Goal: Task Accomplishment & Management: Use online tool/utility

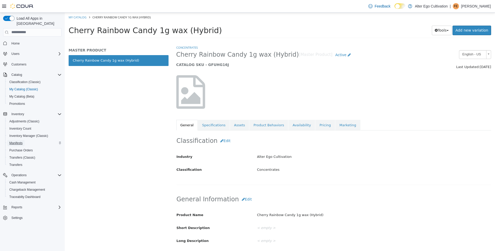
click at [21, 140] on span "Manifests" at bounding box center [15, 143] width 13 height 6
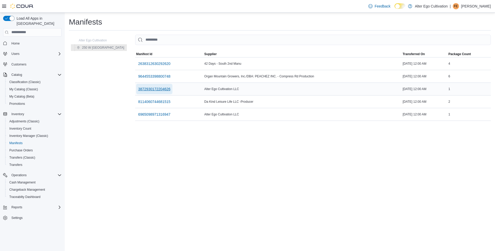
click at [138, 90] on span "3872930172204626" at bounding box center [154, 89] width 32 height 5
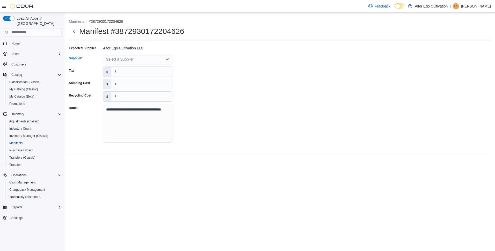
click at [156, 56] on div "Select a Supplier" at bounding box center [137, 59] width 69 height 10
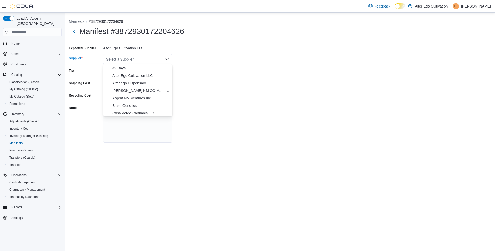
click at [146, 75] on span "Alter Ego Cultivation LLC" at bounding box center [140, 75] width 57 height 5
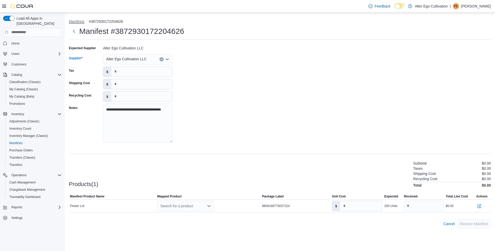
click at [80, 23] on button "Manifests" at bounding box center [77, 21] width 16 height 4
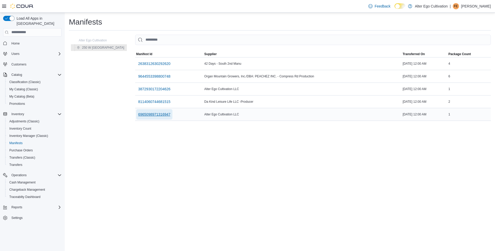
click at [140, 114] on span "6965098971316947" at bounding box center [154, 114] width 32 height 5
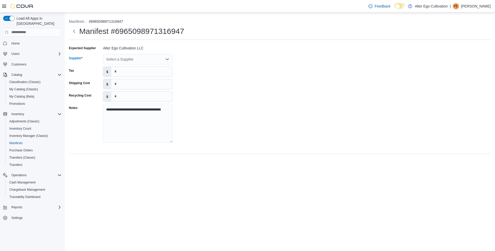
click at [145, 64] on div "Select a Supplier" at bounding box center [137, 59] width 69 height 10
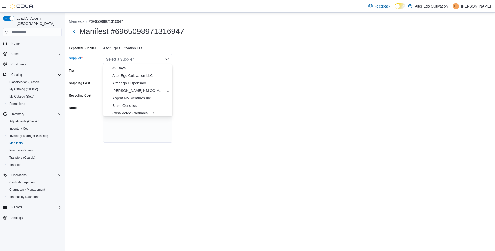
click at [138, 77] on span "Alter Ego Cultivation LLC" at bounding box center [140, 75] width 57 height 5
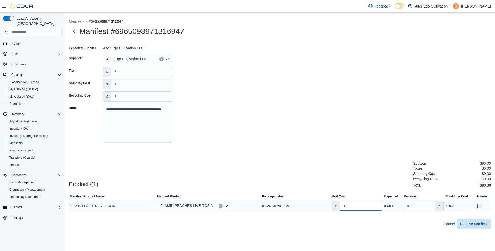
click at [352, 206] on input "**" at bounding box center [361, 206] width 42 height 10
click at [391, 218] on div at bounding box center [280, 216] width 422 height 6
click at [473, 222] on span "Receive Manifest" at bounding box center [474, 223] width 28 height 5
click at [15, 141] on span "Manifests" at bounding box center [15, 143] width 13 height 4
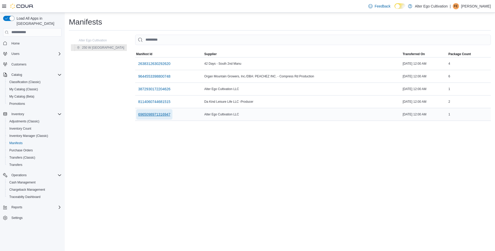
click at [140, 116] on span "6965098971316947" at bounding box center [154, 114] width 32 height 5
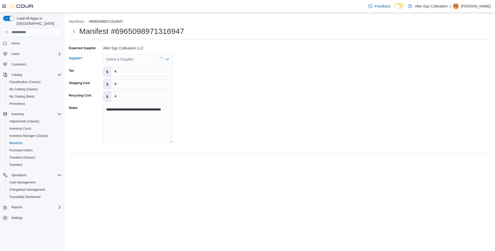
click at [167, 59] on icon "Open list of options" at bounding box center [167, 59] width 4 height 4
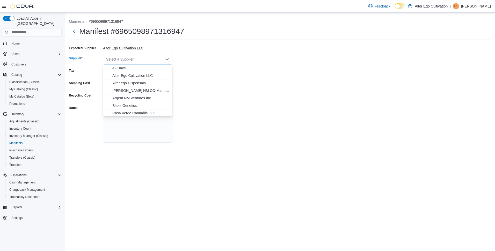
click at [132, 77] on span "Alter Ego Cultivation LLC" at bounding box center [140, 75] width 57 height 5
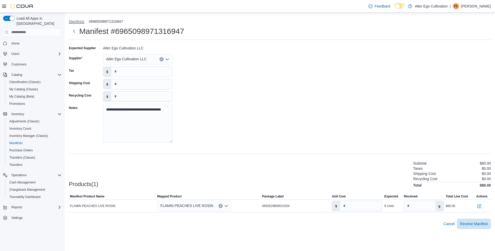
click at [79, 22] on button "Manifests" at bounding box center [77, 21] width 16 height 4
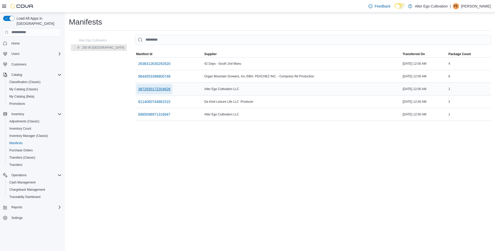
click at [141, 90] on span "3872930172204626" at bounding box center [154, 89] width 32 height 5
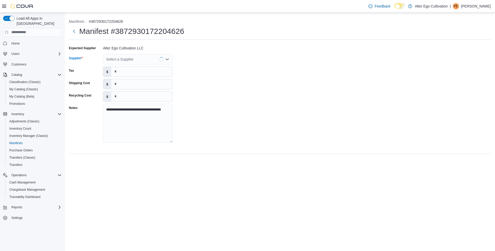
click at [166, 61] on icon "Open list of options" at bounding box center [167, 59] width 4 height 4
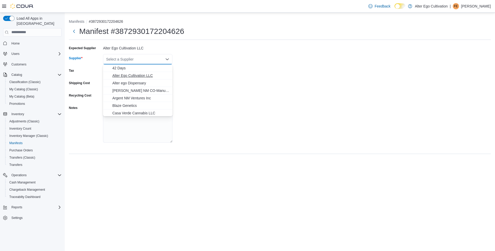
click at [152, 75] on span "Alter Ego Cultivation LLC" at bounding box center [140, 75] width 57 height 5
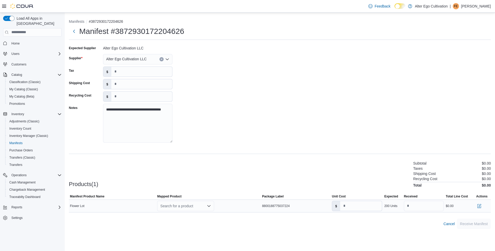
click at [265, 206] on span "8800188775037224" at bounding box center [276, 206] width 28 height 4
drag, startPoint x: 290, startPoint y: 204, endPoint x: 263, endPoint y: 207, distance: 27.1
click at [263, 207] on div "8800188775037224" at bounding box center [296, 206] width 70 height 6
click at [238, 117] on div "**********" at bounding box center [280, 96] width 422 height 104
click at [208, 209] on div "Search for a product" at bounding box center [185, 206] width 57 height 10
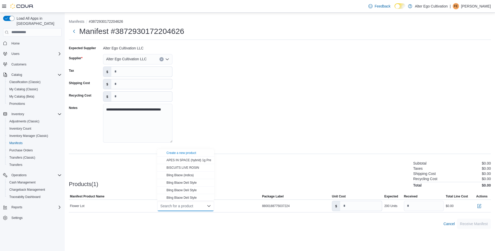
click at [168, 59] on icon "Open list of options" at bounding box center [167, 59] width 3 height 2
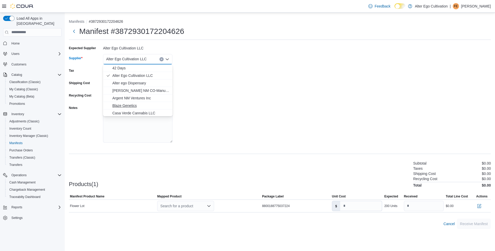
click at [135, 104] on span "Blaze Genetics" at bounding box center [140, 105] width 57 height 5
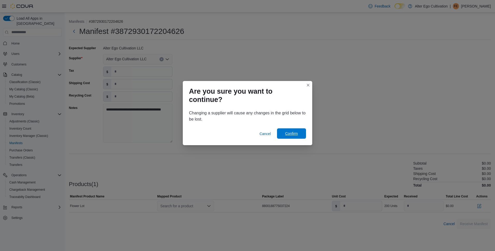
click at [292, 131] on span "Confirm" at bounding box center [291, 133] width 23 height 10
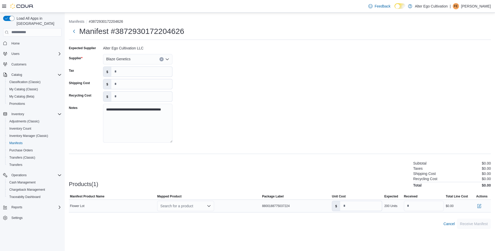
click at [208, 210] on div "Search for a product" at bounding box center [185, 206] width 57 height 10
click at [230, 181] on div "Products(1) Subtotal $0.00 Taxes $0.00 Shipping Cost $0.00 Recycling Cost $0.00…" at bounding box center [280, 173] width 422 height 27
click at [72, 22] on button "Manifests" at bounding box center [77, 21] width 16 height 4
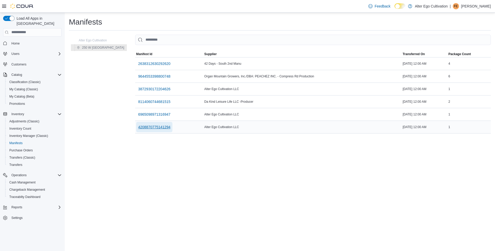
click at [146, 127] on span "4208870775141294" at bounding box center [154, 127] width 32 height 5
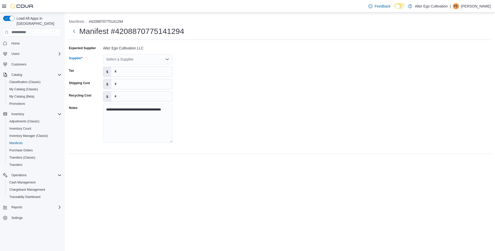
click at [166, 58] on icon "Open list of options" at bounding box center [167, 59] width 4 height 4
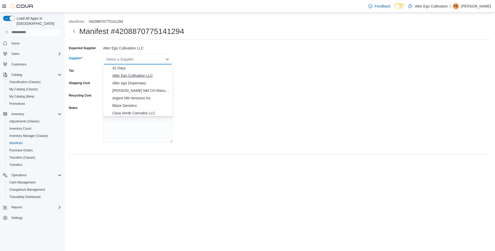
click at [136, 76] on span "Alter Ego Cultivation LLC" at bounding box center [140, 75] width 57 height 5
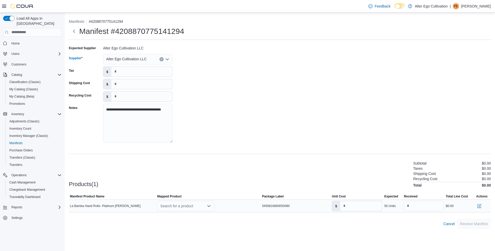
click at [209, 207] on icon "Open list of options" at bounding box center [209, 206] width 3 height 2
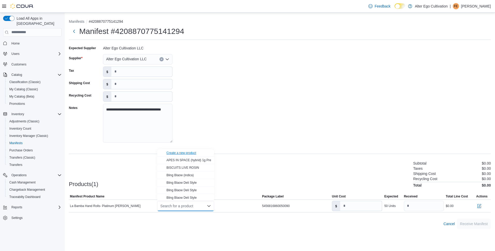
click at [193, 153] on div "Create a new product" at bounding box center [182, 153] width 30 height 4
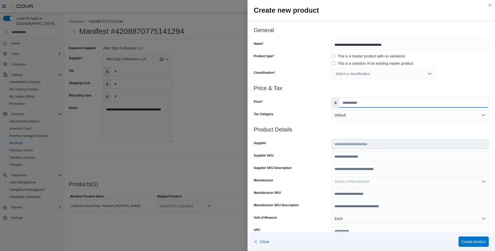
click at [366, 105] on input "Price" at bounding box center [414, 103] width 149 height 10
type input "*****"
click at [367, 76] on div "Select a classification" at bounding box center [384, 74] width 104 height 10
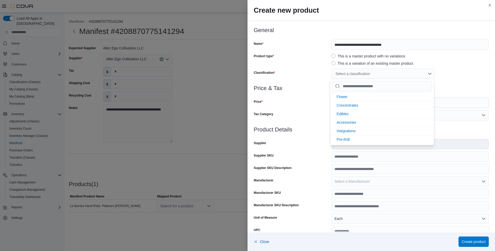
click at [226, 111] on div "**********" at bounding box center [247, 125] width 495 height 251
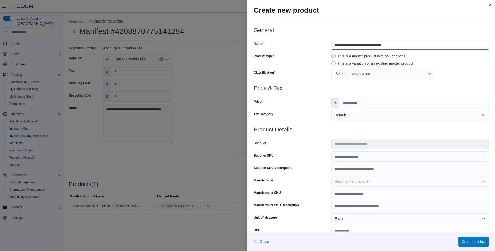
click at [404, 45] on input "**********" at bounding box center [411, 45] width 158 height 10
type input "**********"
drag, startPoint x: 321, startPoint y: 98, endPoint x: 318, endPoint y: 104, distance: 7.2
click at [321, 98] on div "Price" at bounding box center [292, 103] width 76 height 10
click at [426, 74] on div "Select a classification" at bounding box center [384, 74] width 104 height 10
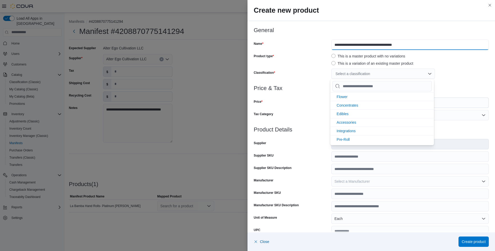
click at [457, 43] on input "**********" at bounding box center [411, 45] width 158 height 10
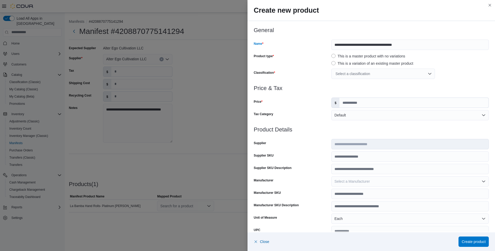
click at [428, 76] on div "Select a classification" at bounding box center [384, 74] width 104 height 10
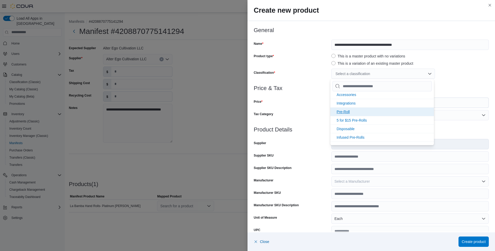
scroll to position [26, 0]
click at [344, 112] on span "Pre-Roll" at bounding box center [343, 114] width 13 height 4
click at [464, 82] on div at bounding box center [371, 82] width 235 height 6
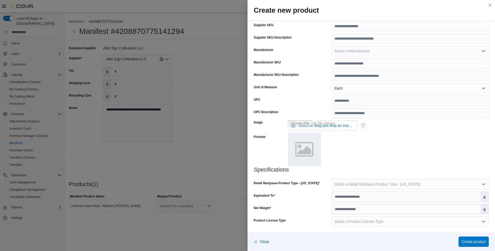
scroll to position [131, 0]
click at [407, 187] on button "Select a Retail Marijuana Product Type - New Mexico" at bounding box center [411, 184] width 158 height 10
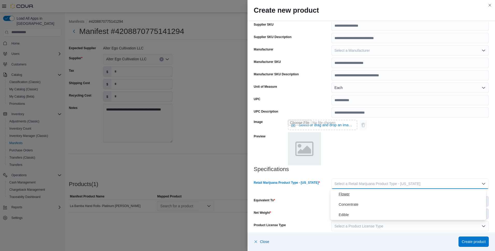
click at [344, 195] on span "Flower" at bounding box center [412, 194] width 146 height 6
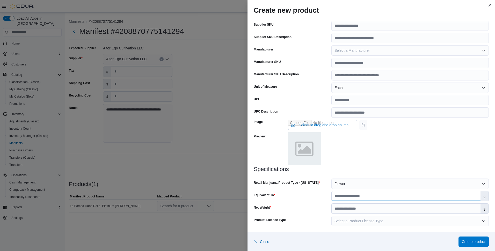
click at [356, 195] on input "Equivalent To" at bounding box center [406, 196] width 149 height 10
type input "*"
click at [356, 211] on input "Net Weight" at bounding box center [406, 209] width 149 height 10
type input "*"
click at [362, 221] on span "Select a Product License Type" at bounding box center [359, 221] width 49 height 4
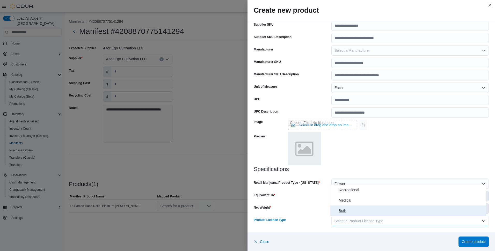
click at [344, 210] on span "Both" at bounding box center [412, 211] width 146 height 6
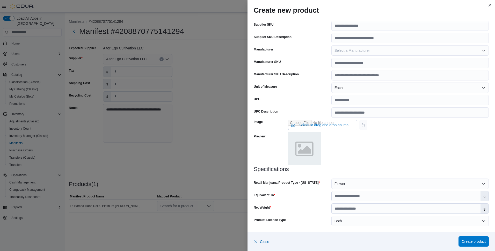
click at [477, 241] on span "Create product" at bounding box center [474, 241] width 24 height 5
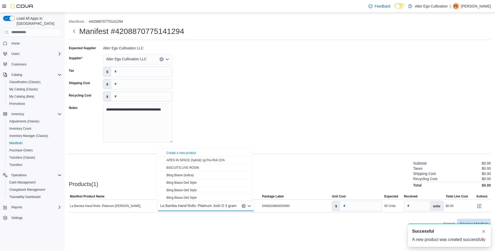
scroll to position [0, 0]
click at [300, 105] on div "**********" at bounding box center [280, 96] width 422 height 104
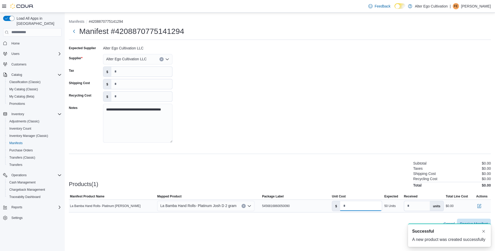
click at [347, 205] on input "number" at bounding box center [361, 206] width 42 height 10
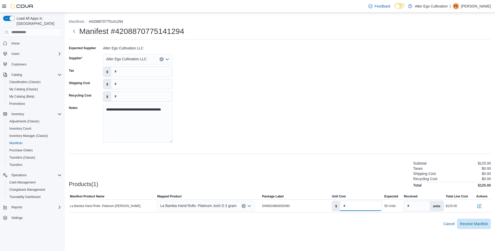
type input "****"
click at [331, 157] on div "**********" at bounding box center [280, 136] width 422 height 185
click at [474, 225] on span "Receive Manifest" at bounding box center [474, 223] width 28 height 5
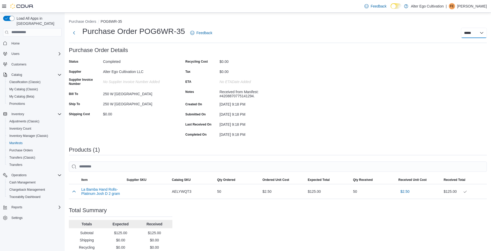
click at [474, 31] on select "***** *****" at bounding box center [474, 33] width 26 height 10
select select "**********"
click at [465, 28] on select "***** *****" at bounding box center [474, 33] width 26 height 10
select select
click at [17, 80] on span "Classification (Classic)" at bounding box center [24, 82] width 31 height 4
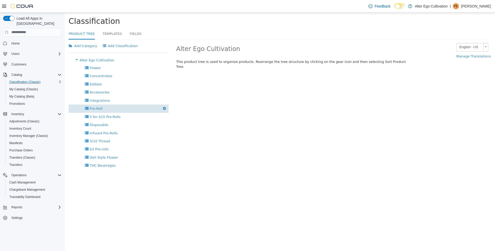
click at [99, 108] on span "Pre-Roll" at bounding box center [96, 108] width 13 height 4
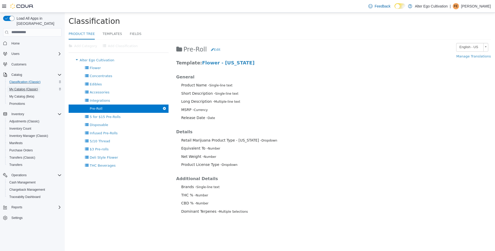
click at [20, 87] on span "My Catalog (Classic)" at bounding box center [23, 89] width 29 height 4
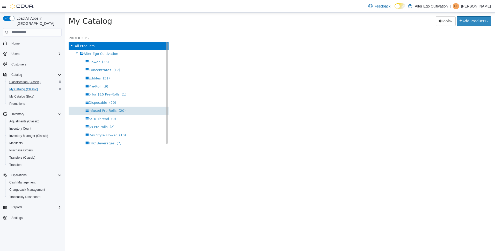
select select "**********"
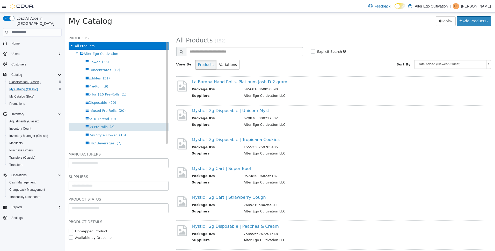
click at [98, 126] on span "$3 Pre-rolls" at bounding box center [98, 127] width 19 height 4
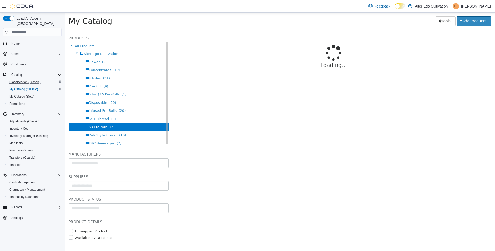
select select "**********"
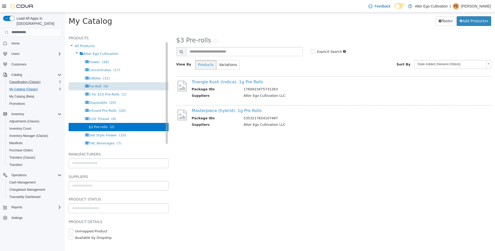
click at [95, 85] on span "Pre-Roll" at bounding box center [95, 86] width 13 height 4
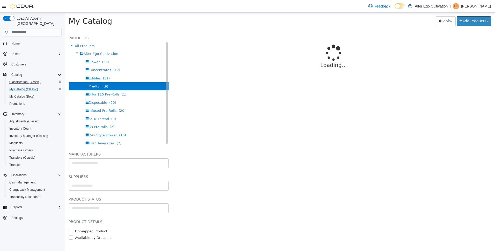
select select "**********"
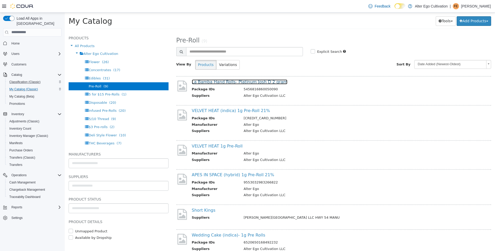
click at [243, 82] on link "La Bamba Hand Rolls- Platinum Josh D 2 gram" at bounding box center [240, 81] width 96 height 5
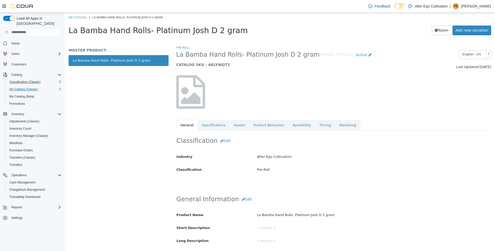
select select "**********"
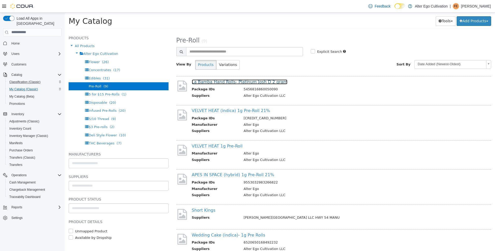
click at [245, 82] on link "La Bamba Hand Rolls- Platinum Josh D 2 gram" at bounding box center [240, 81] width 96 height 5
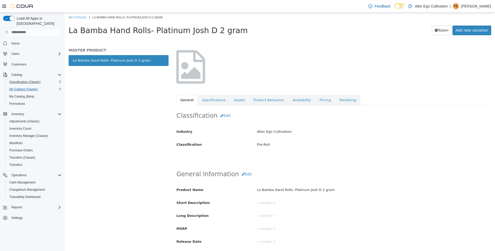
scroll to position [26, 0]
click at [211, 101] on link "Specifications" at bounding box center [214, 99] width 32 height 11
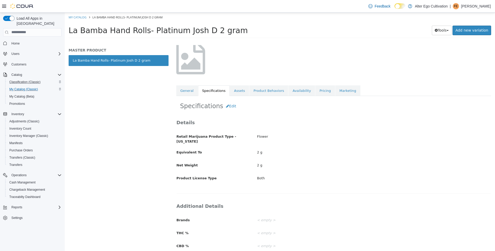
scroll to position [59, 0]
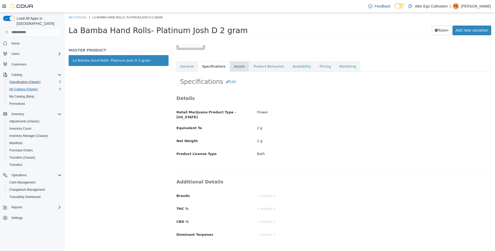
click at [236, 67] on link "Assets" at bounding box center [239, 66] width 19 height 11
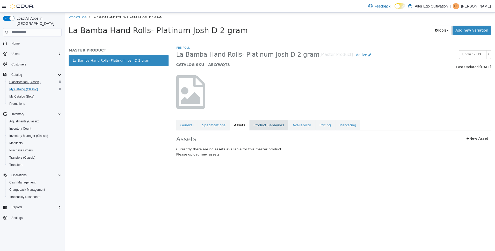
click at [260, 128] on link "Product Behaviors" at bounding box center [268, 125] width 39 height 11
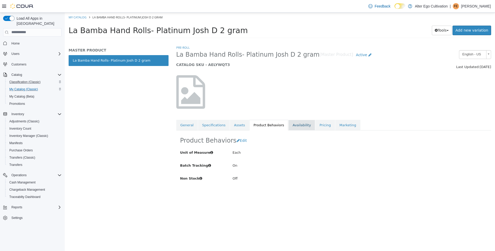
click at [290, 125] on link "Availability" at bounding box center [302, 125] width 27 height 11
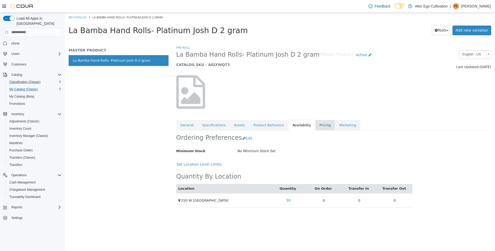
click at [316, 126] on link "Pricing" at bounding box center [326, 125] width 20 height 11
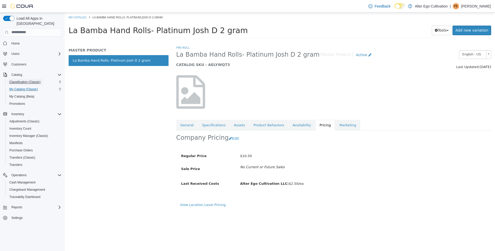
click at [18, 80] on span "Classification (Classic)" at bounding box center [24, 82] width 31 height 4
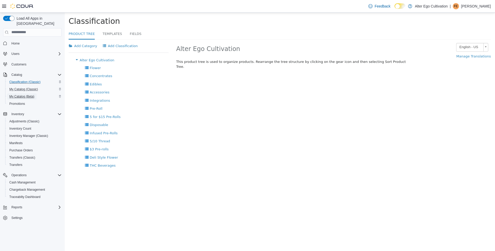
click at [24, 95] on span "My Catalog (Beta)" at bounding box center [21, 97] width 25 height 4
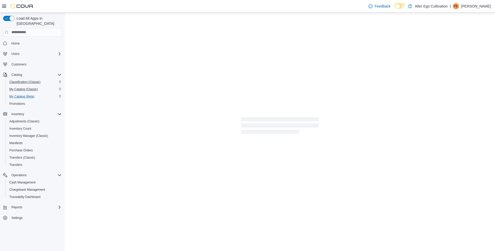
select select "**********"
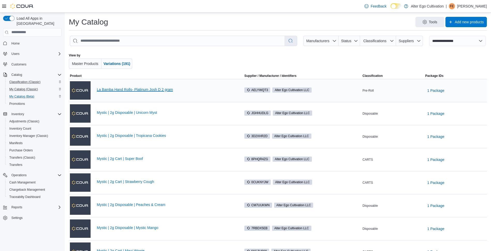
click at [117, 89] on link "La Bamba Hand Rolls- Platinum Josh D 2 gram" at bounding box center [166, 90] width 138 height 4
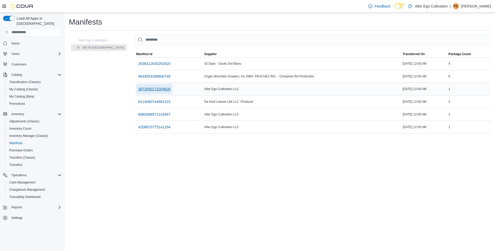
click at [152, 90] on span "3872930172204626" at bounding box center [154, 89] width 32 height 5
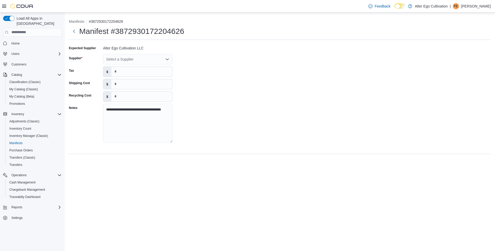
click at [165, 61] on div "Select a Supplier" at bounding box center [137, 59] width 69 height 10
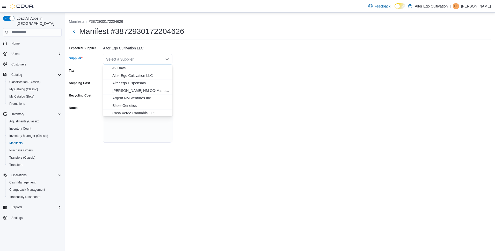
click at [144, 78] on button "Alter Ego Cultivation LLC" at bounding box center [137, 76] width 69 height 8
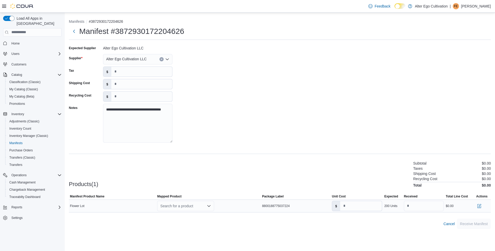
click at [211, 205] on icon "Open list of options" at bounding box center [209, 206] width 3 height 2
click at [224, 168] on div "Products(1) Subtotal $0.00 Taxes $0.00 Shipping Cost $0.00 Recycling Cost $0.00…" at bounding box center [280, 173] width 422 height 27
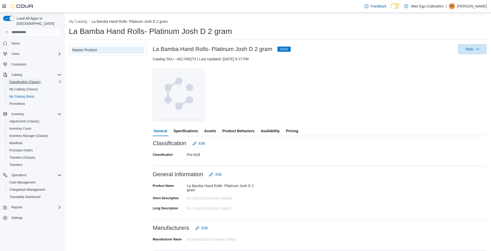
click at [18, 80] on span "Classification (Classic)" at bounding box center [24, 82] width 31 height 4
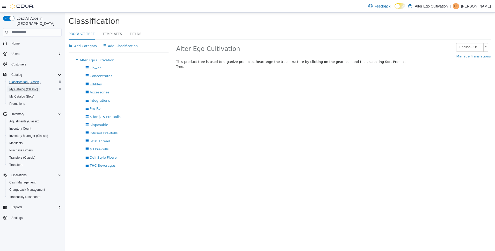
click at [18, 87] on span "My Catalog (Classic)" at bounding box center [23, 89] width 29 height 4
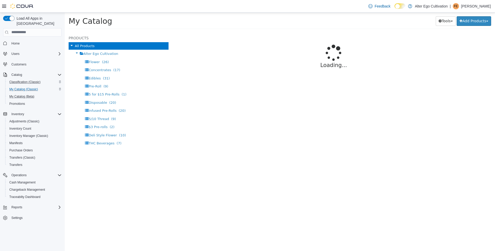
select select "**********"
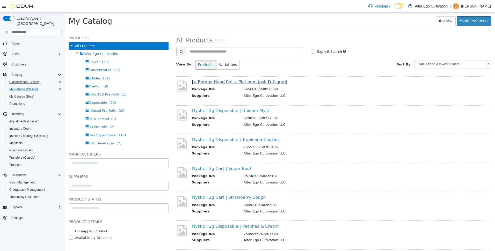
click at [206, 82] on link "La Bamba Hand Rolls- Platinum Josh D 2 gram" at bounding box center [240, 81] width 96 height 5
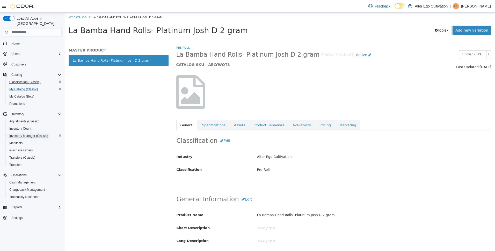
click at [20, 134] on span "Inventory Manager (Classic)" at bounding box center [28, 136] width 39 height 4
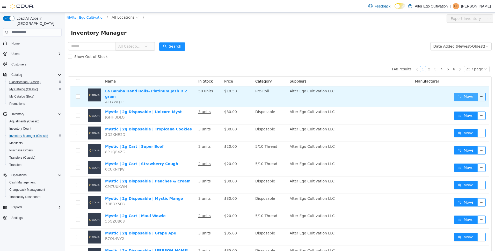
click at [458, 95] on button "Move" at bounding box center [466, 96] width 24 height 8
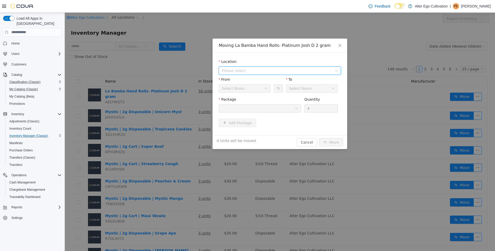
click at [337, 68] on span "Please select" at bounding box center [280, 70] width 122 height 8
click at [254, 91] on span "250 W [GEOGRAPHIC_DATA]" at bounding box center [257, 89] width 51 height 4
click at [293, 107] on div at bounding box center [258, 108] width 73 height 8
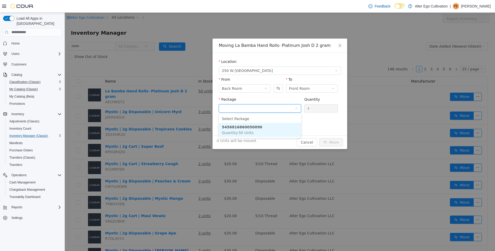
click at [251, 130] on li "5456816860050090 Quantity : 50 Units" at bounding box center [260, 130] width 82 height 14
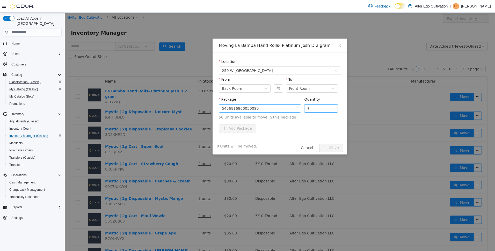
drag, startPoint x: 310, startPoint y: 109, endPoint x: 300, endPoint y: 111, distance: 10.4
click at [300, 111] on span "Package 5456816860050090 Quantity * 50 Units available to move in this package" at bounding box center [280, 108] width 122 height 23
type input "**"
click at [331, 151] on button "Move" at bounding box center [331, 148] width 24 height 8
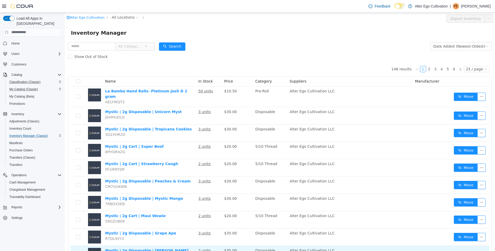
click at [332, 249] on span "Alter Ego Cultivation LLC" at bounding box center [312, 250] width 45 height 4
